Goal: Find specific page/section: Find specific page/section

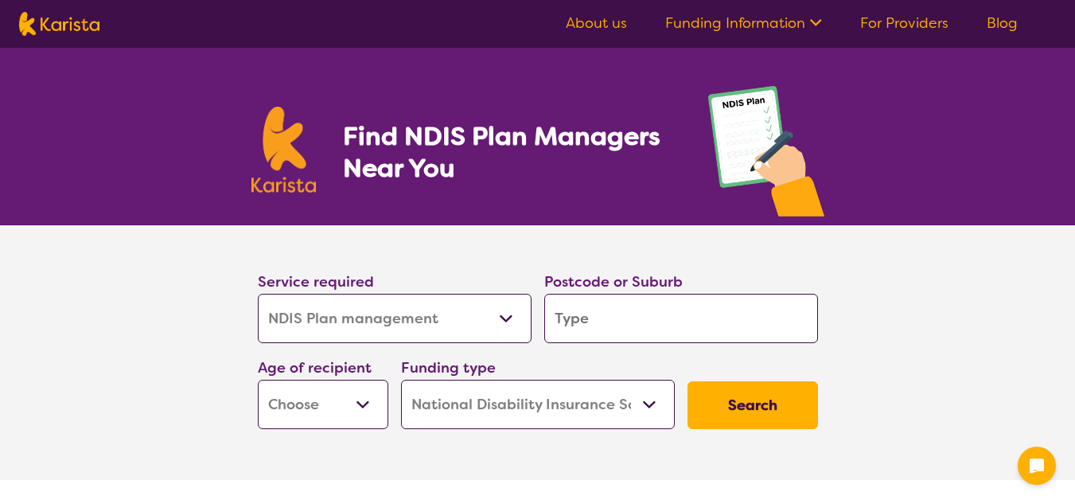
select select "NDIS Plan management"
select select "NDIS"
select select "NDIS Plan management"
select select "NDIS"
type input "2747"
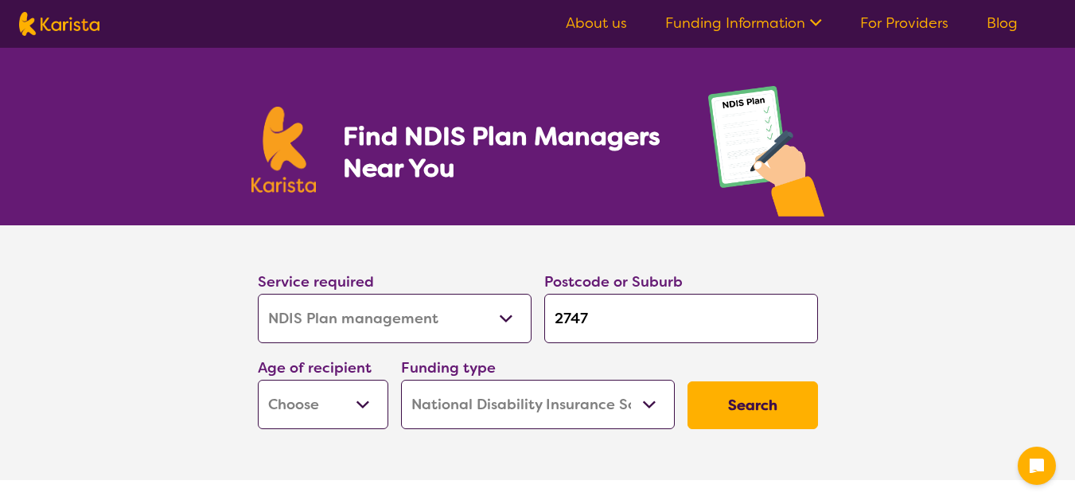
type input "2747"
click at [352, 398] on select "Early Childhood - 0 to 9 Child - 10 to 11 Adolescent - 12 to 17 Adult - 18 to 6…" at bounding box center [323, 404] width 131 height 49
click at [352, 402] on select "Early Childhood - 0 to 9 Child - 10 to 11 Adolescent - 12 to 17 Adult - 18 to 6…" at bounding box center [323, 404] width 131 height 49
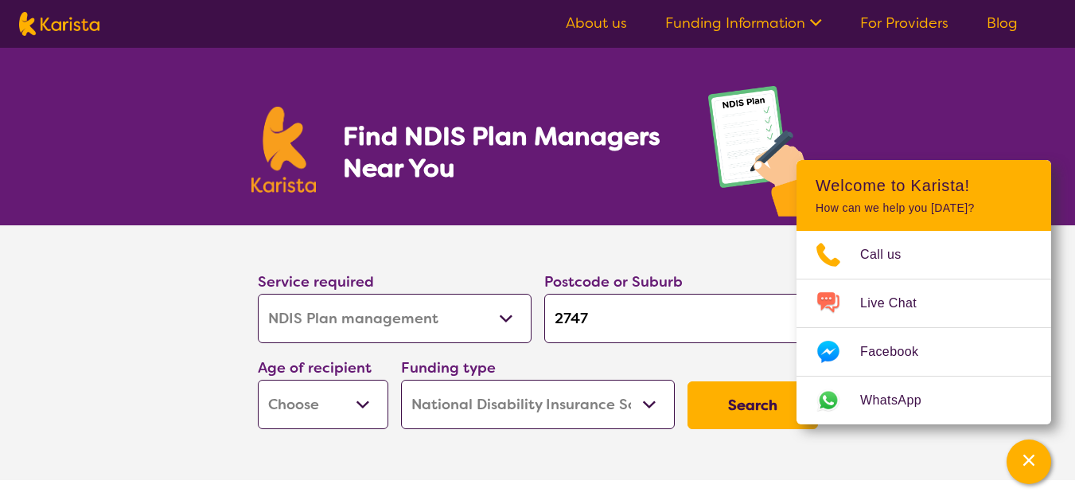
select select "AD"
click at [258, 380] on select "Early Childhood - 0 to 9 Child - 10 to 11 Adolescent - 12 to 17 Adult - 18 to 6…" at bounding box center [323, 404] width 131 height 49
select select "AD"
click at [774, 404] on button "Search" at bounding box center [753, 405] width 131 height 48
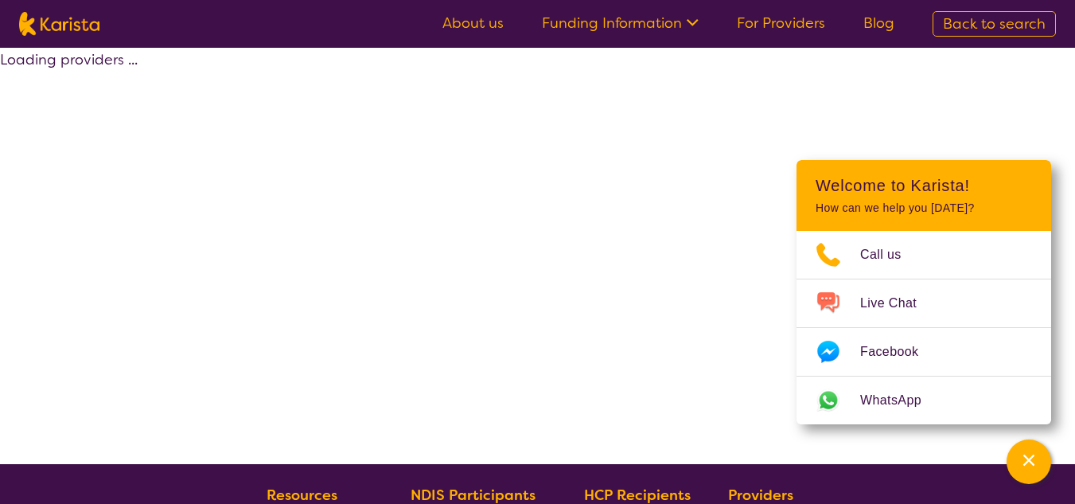
select select "by_score"
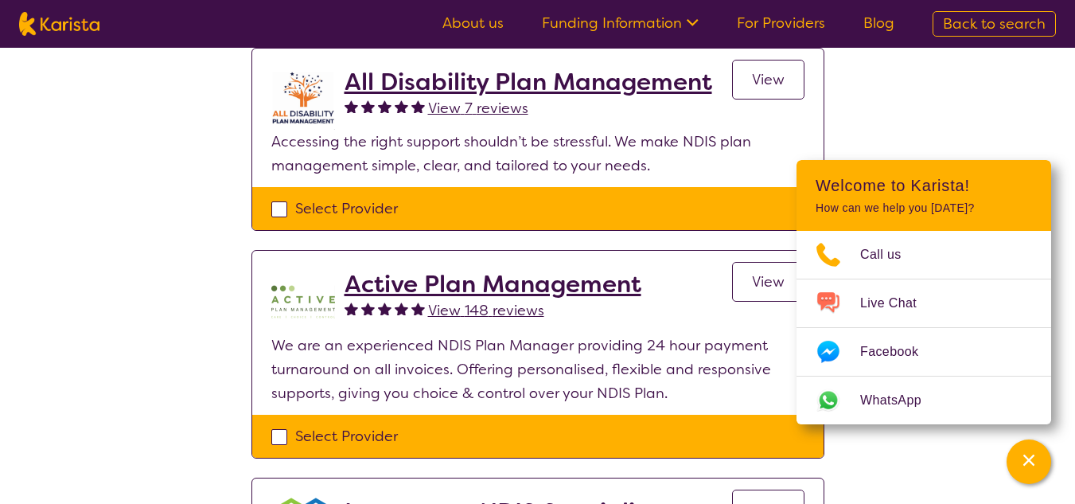
scroll to position [175, 0]
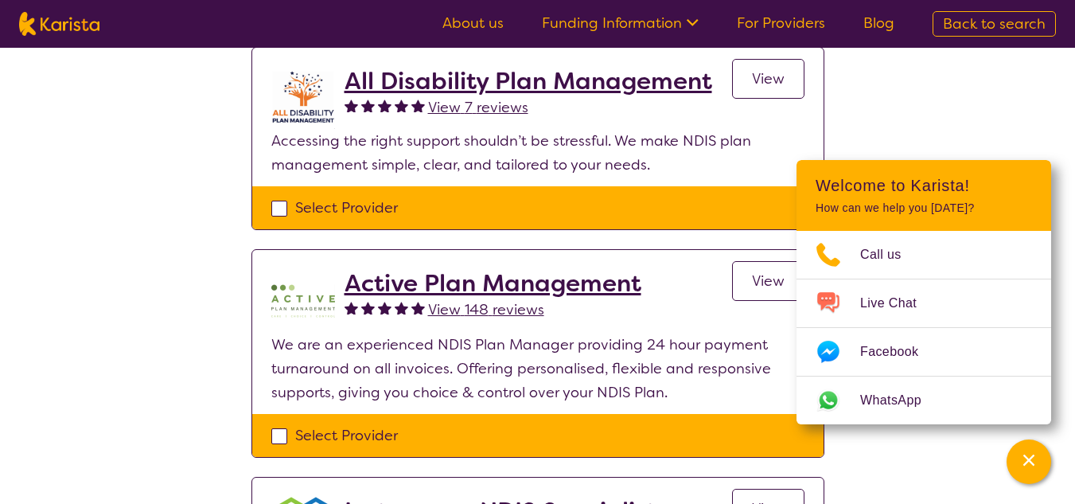
click at [555, 88] on h2 "All Disability Plan Management" at bounding box center [529, 81] width 368 height 29
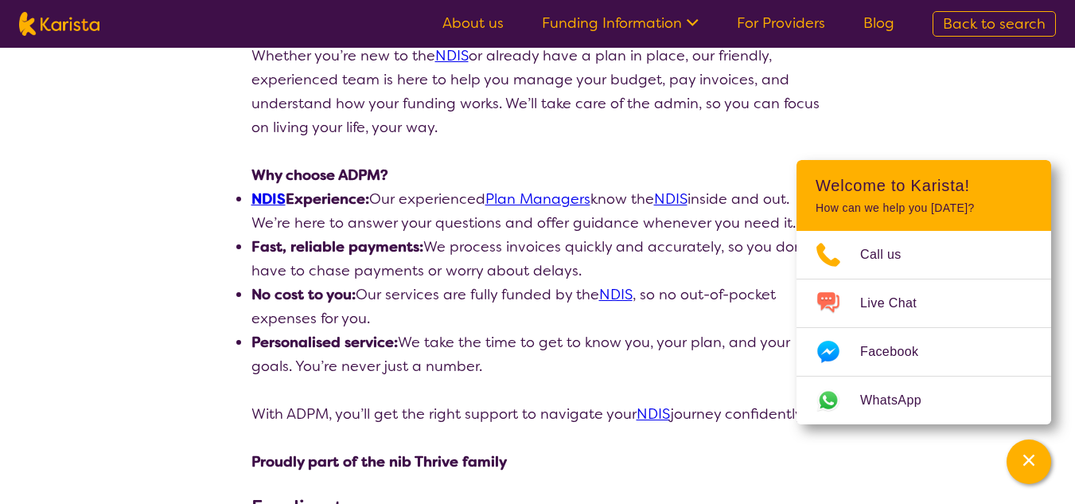
scroll to position [460, 0]
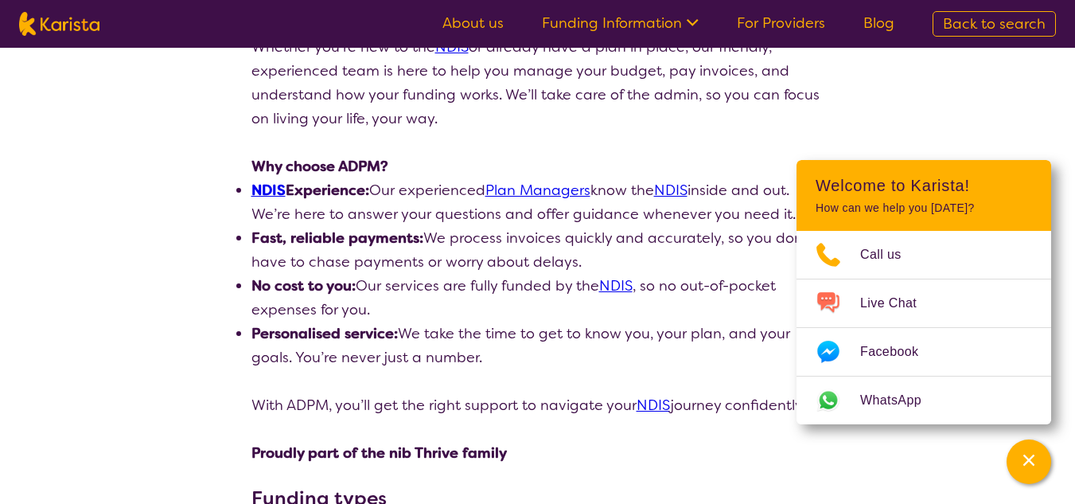
click at [1025, 470] on div "Channel Menu" at bounding box center [1029, 461] width 32 height 35
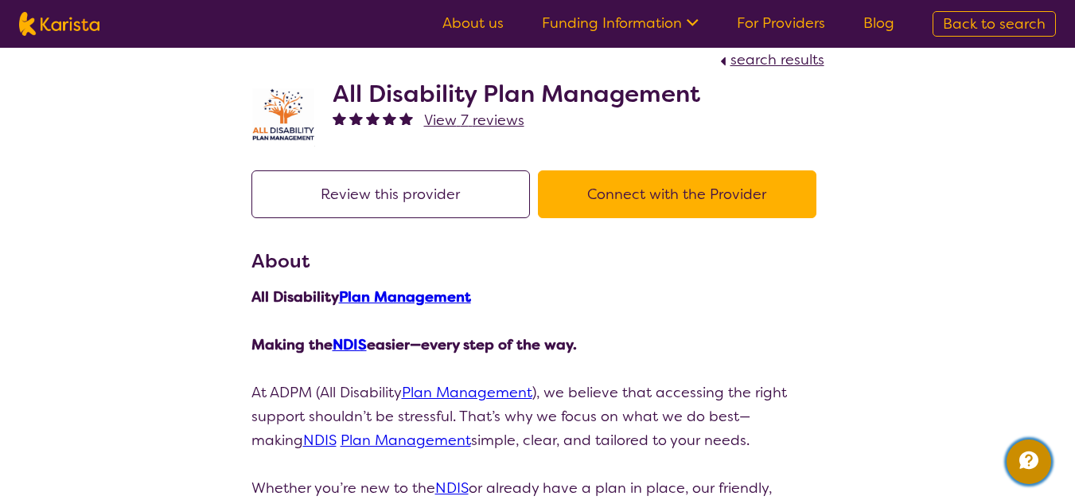
scroll to position [80, 0]
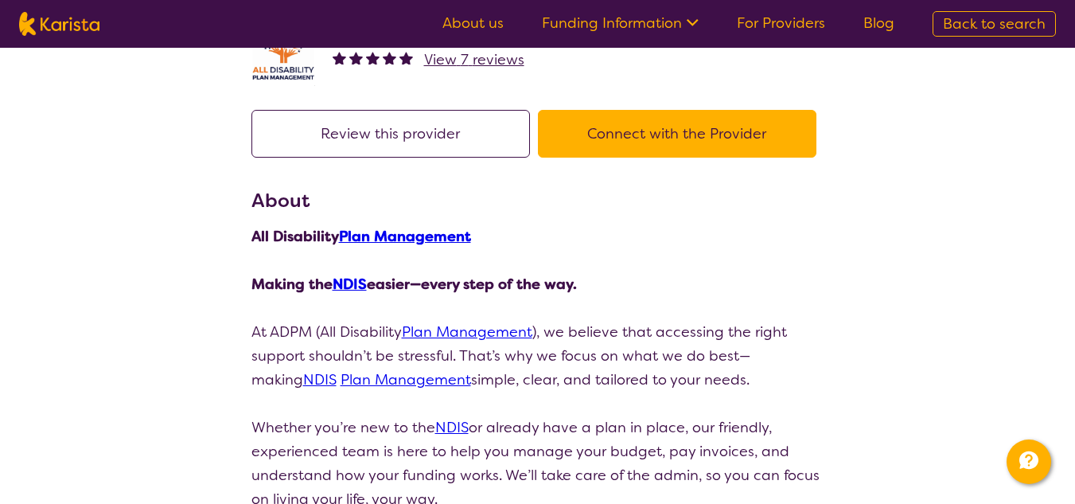
click at [666, 129] on button "Connect with the Provider" at bounding box center [677, 134] width 279 height 48
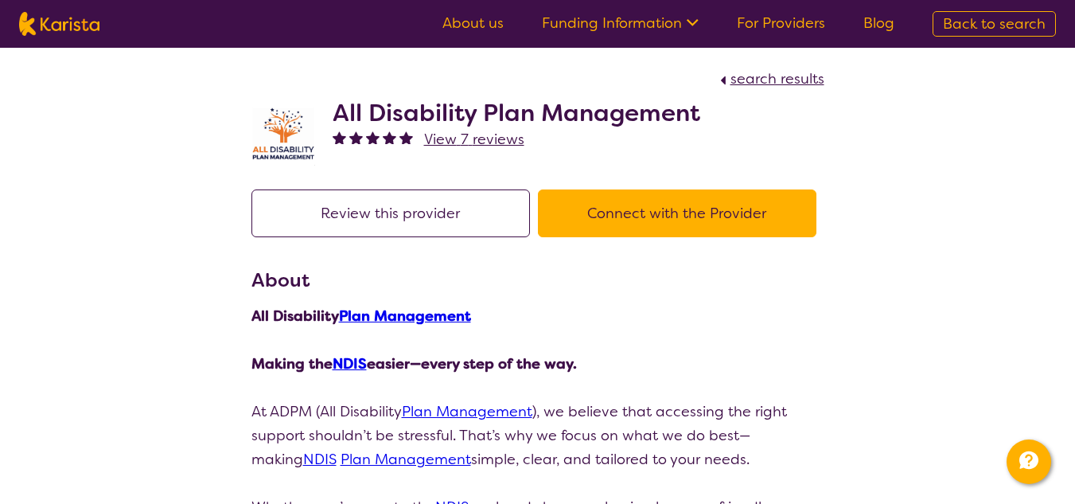
scroll to position [175, 0]
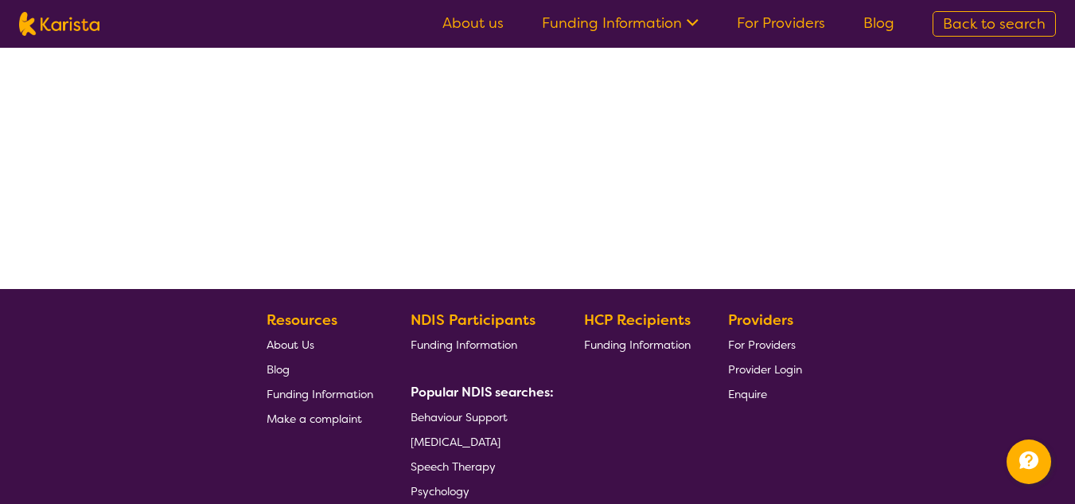
select select "by_score"
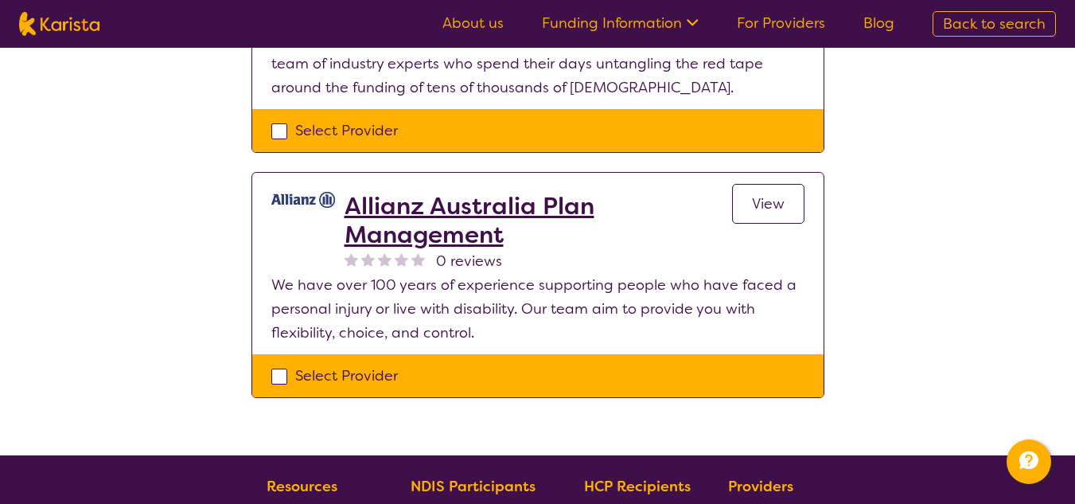
scroll to position [1368, 0]
